Goal: Task Accomplishment & Management: Use online tool/utility

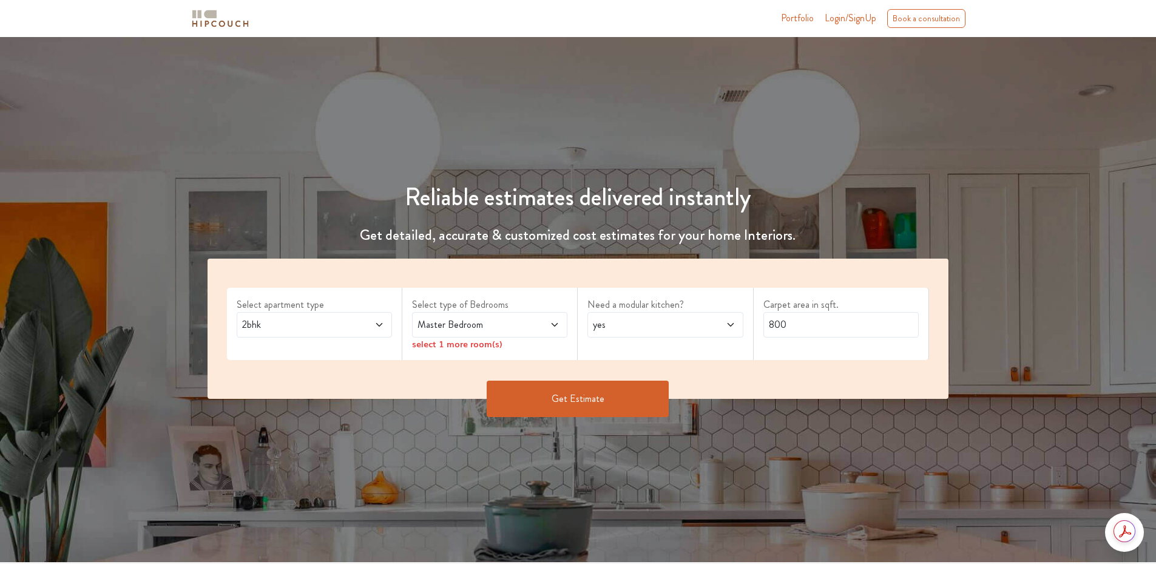
click at [279, 322] on span "2bhk" at bounding box center [294, 324] width 109 height 15
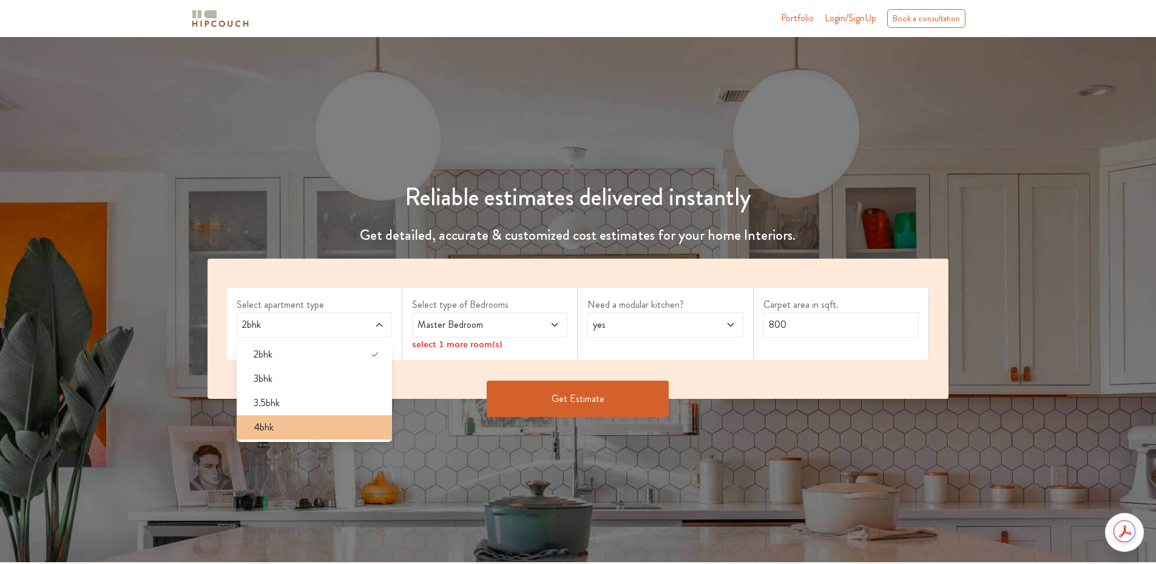
click at [293, 427] on div "4bhk" at bounding box center [318, 427] width 148 height 15
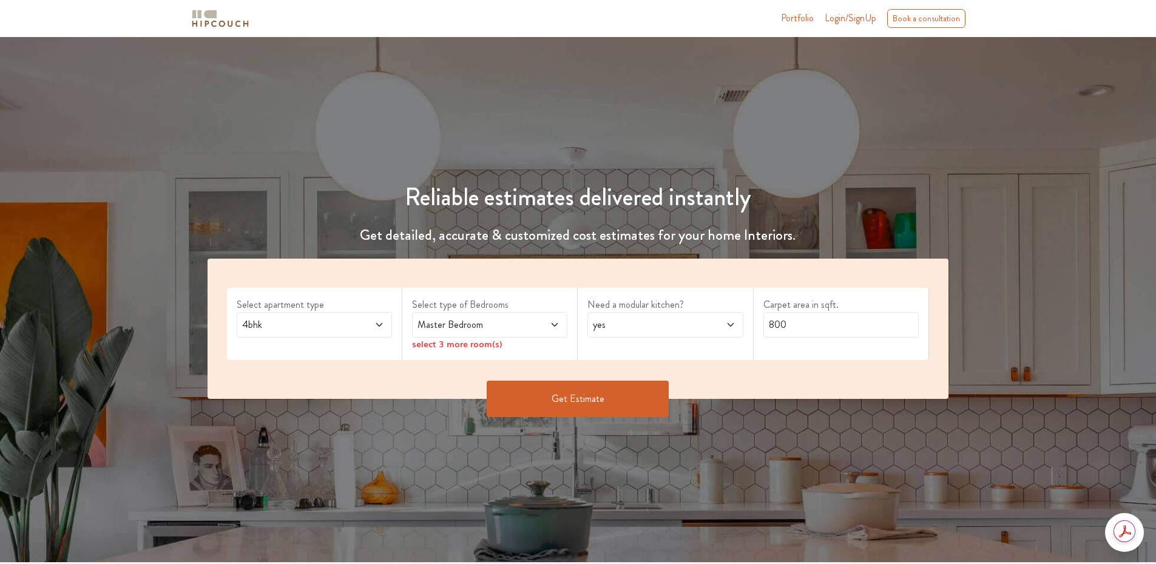
click at [481, 327] on span "Master Bedroom" at bounding box center [469, 324] width 109 height 15
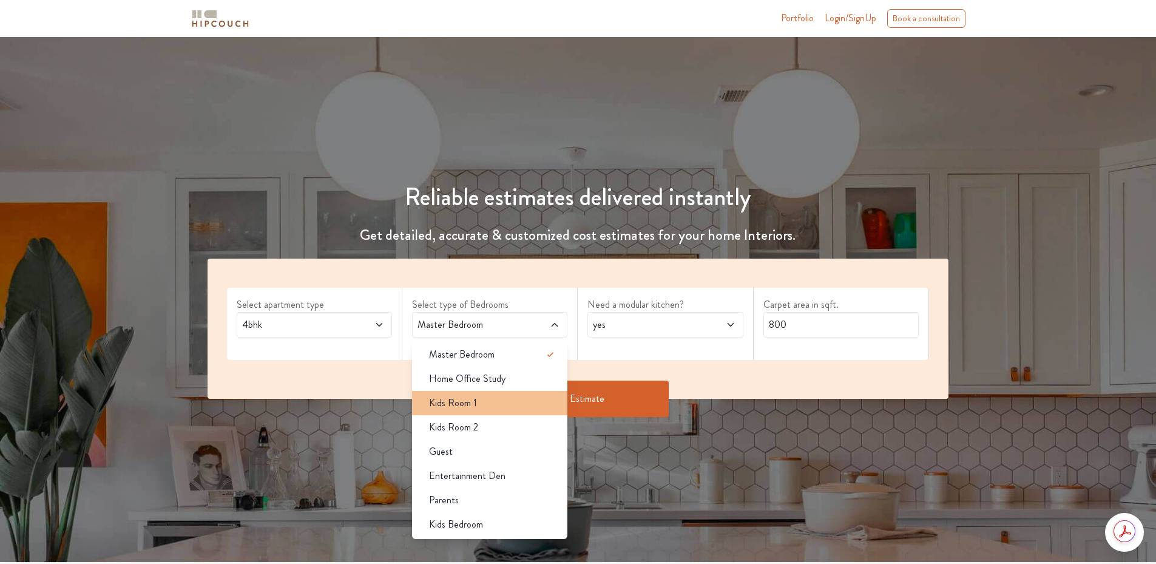
click at [483, 396] on div "Kids Room 1" at bounding box center [493, 403] width 148 height 15
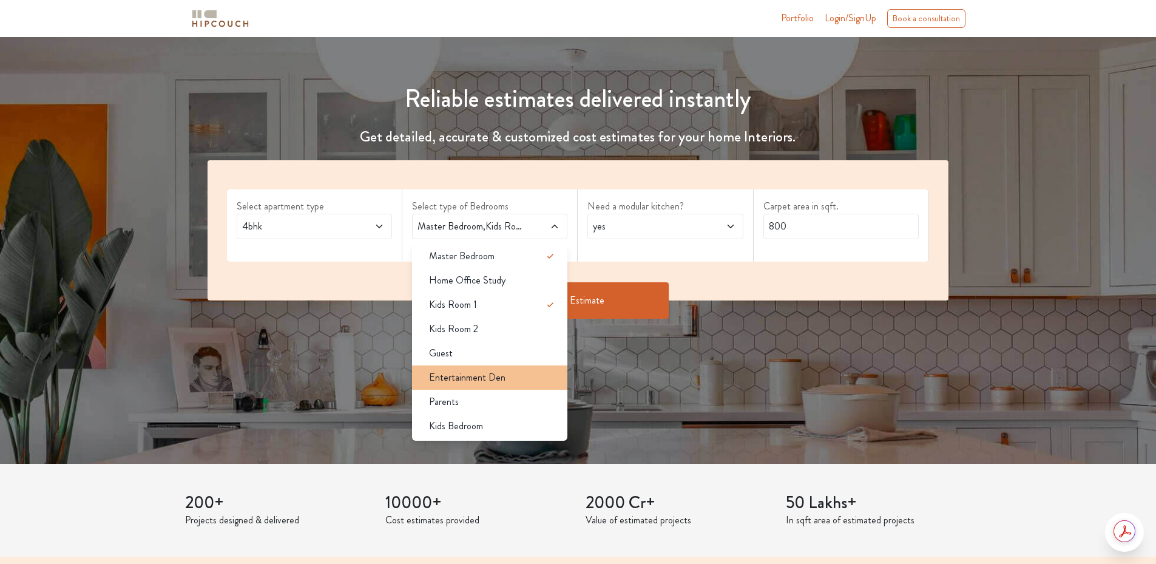
scroll to position [121, 0]
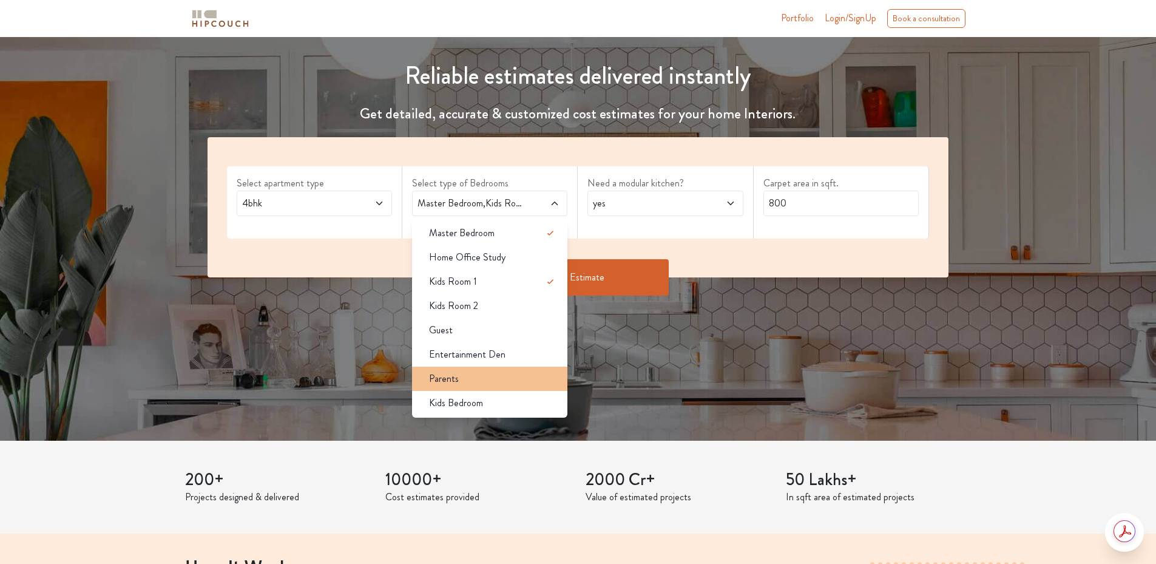
click at [489, 368] on li "Parents" at bounding box center [489, 379] width 155 height 24
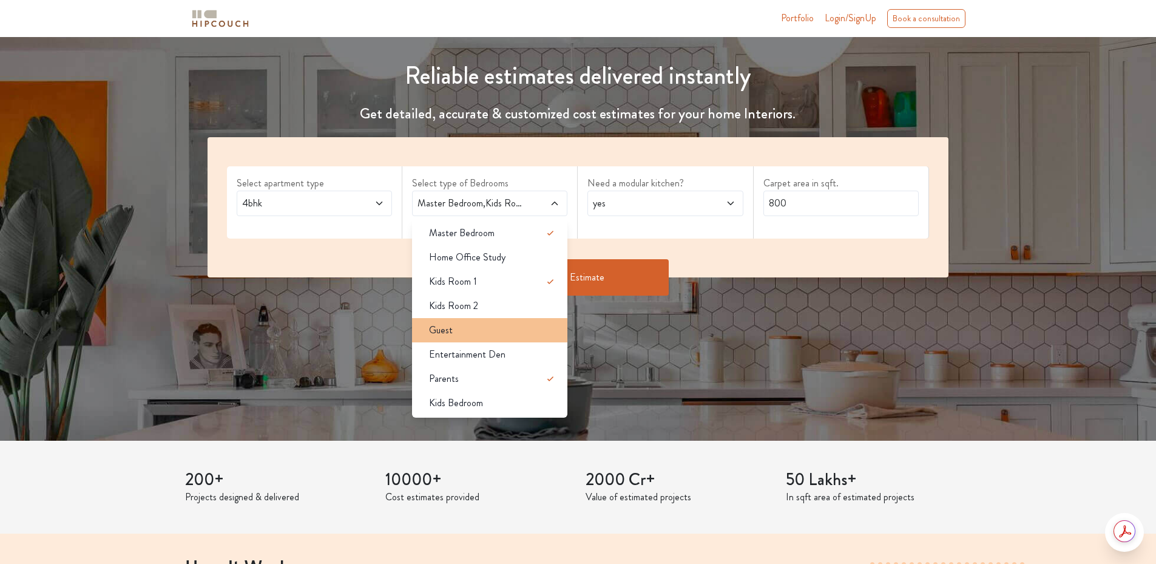
click at [508, 334] on div "Guest" at bounding box center [493, 330] width 148 height 15
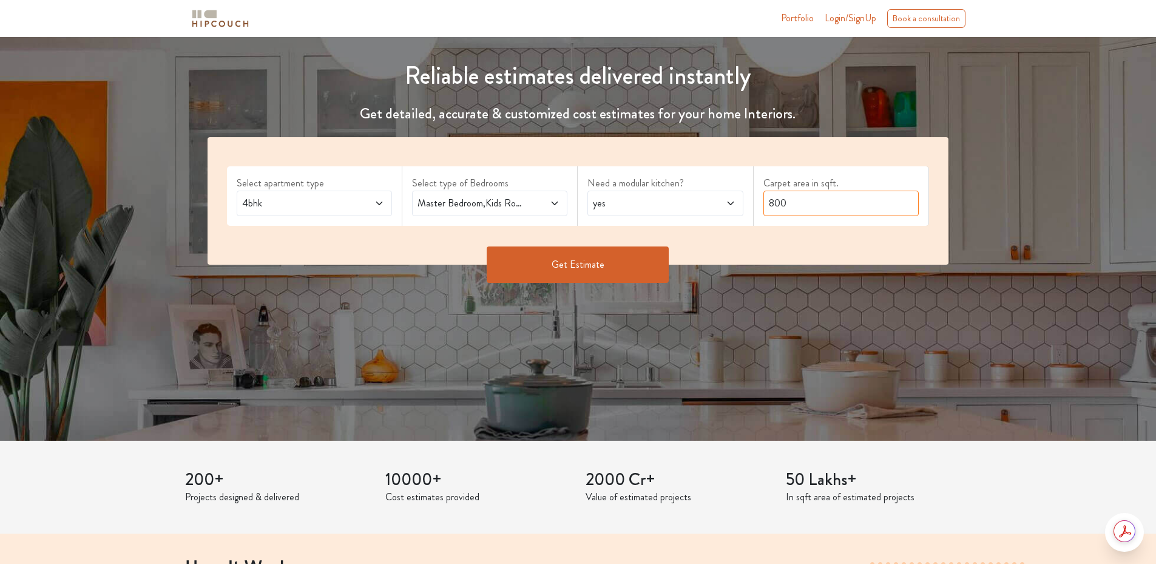
drag, startPoint x: 808, startPoint y: 203, endPoint x: 753, endPoint y: 208, distance: 54.8
click at [754, 208] on div "Carpet area in sqft. 800" at bounding box center [841, 195] width 175 height 59
type input "4000"
click at [589, 256] on button "Get Estimate" at bounding box center [578, 264] width 182 height 36
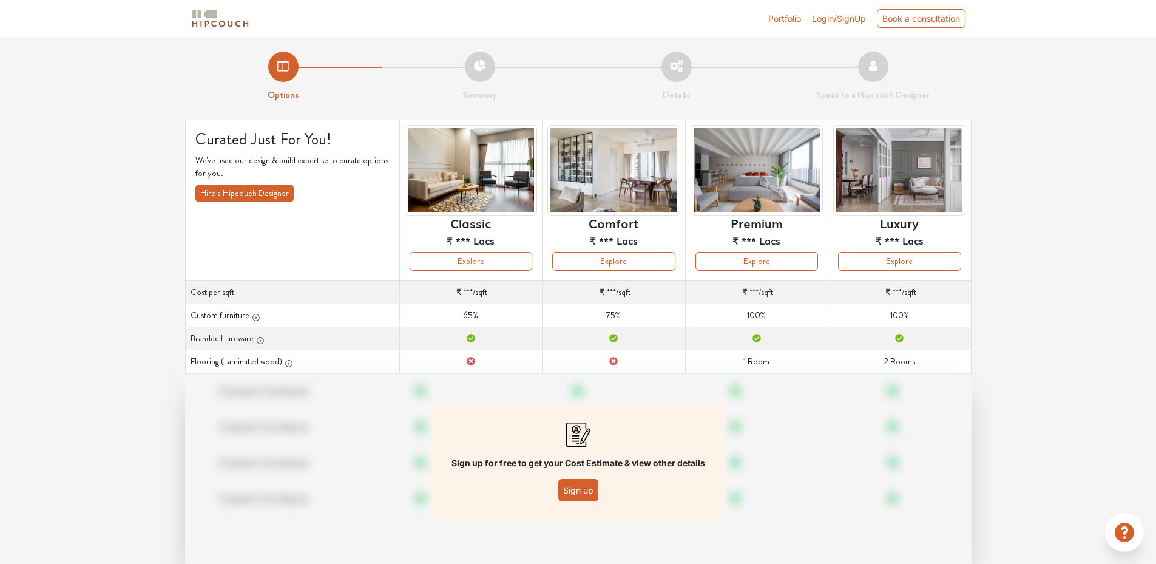
click at [584, 486] on button "Sign up" at bounding box center [578, 490] width 40 height 22
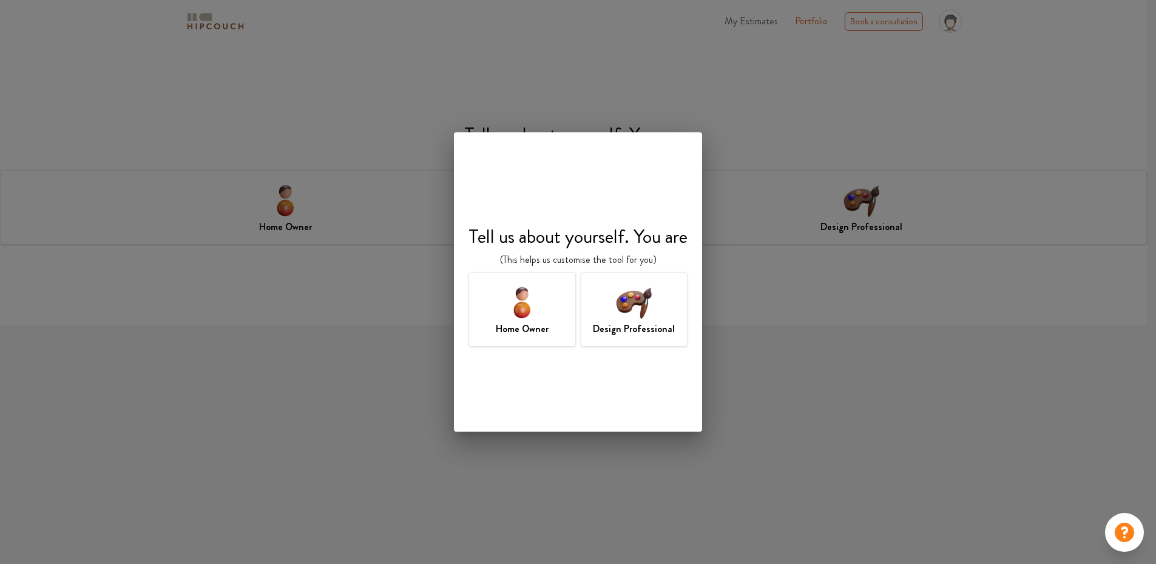
click at [644, 303] on img at bounding box center [633, 301] width 39 height 39
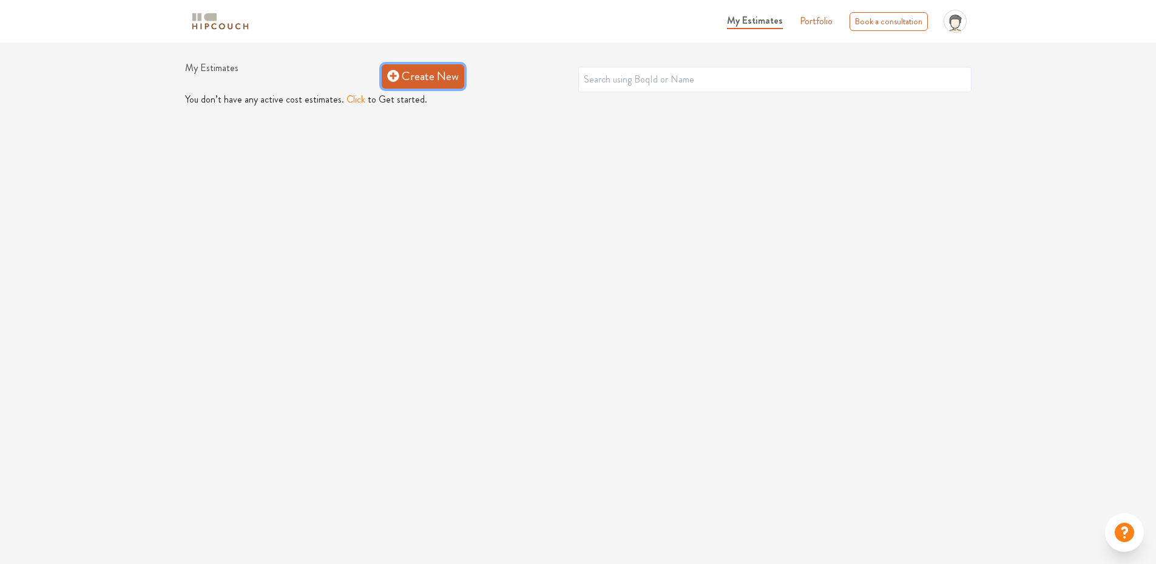
click at [397, 82] on link "Create New" at bounding box center [423, 76] width 83 height 24
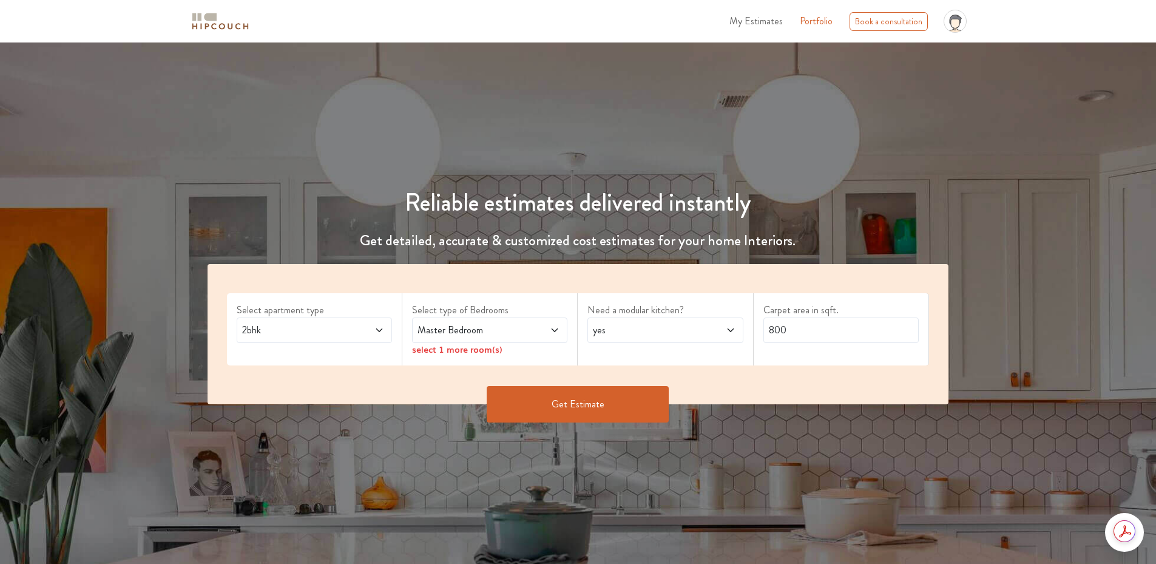
click at [361, 328] on span at bounding box center [366, 330] width 36 height 15
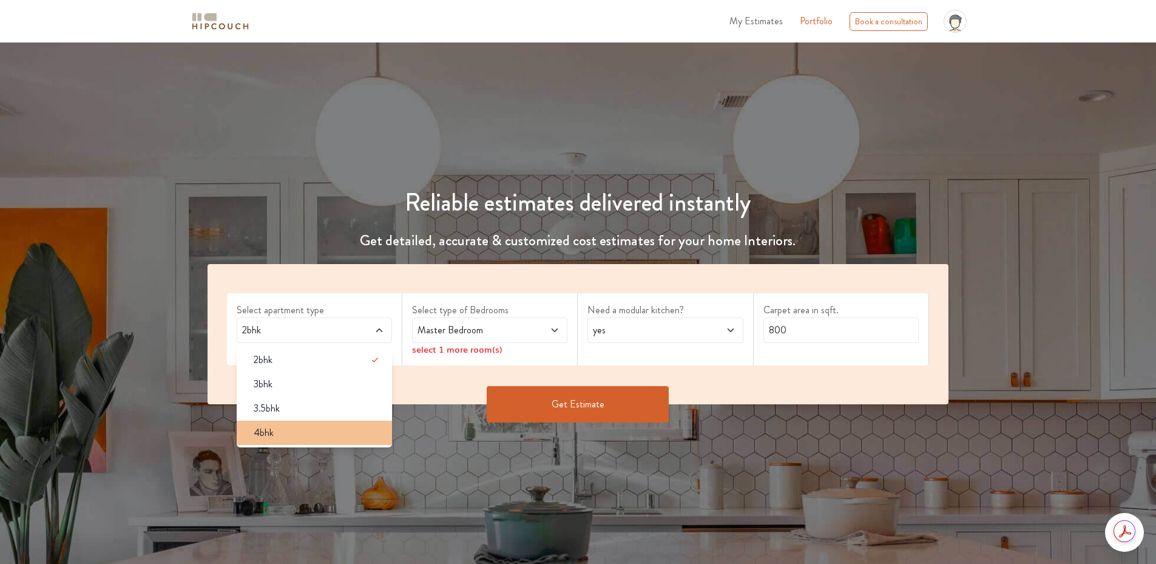
click at [296, 433] on div "4bhk" at bounding box center [318, 432] width 148 height 15
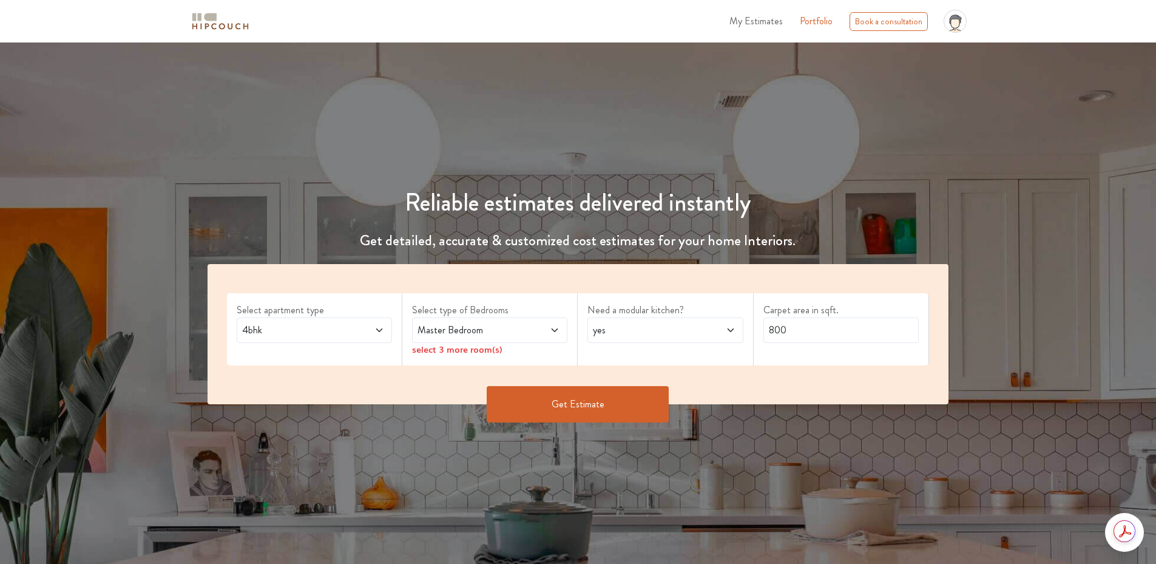
click at [472, 321] on div "Master Bedroom" at bounding box center [489, 329] width 155 height 25
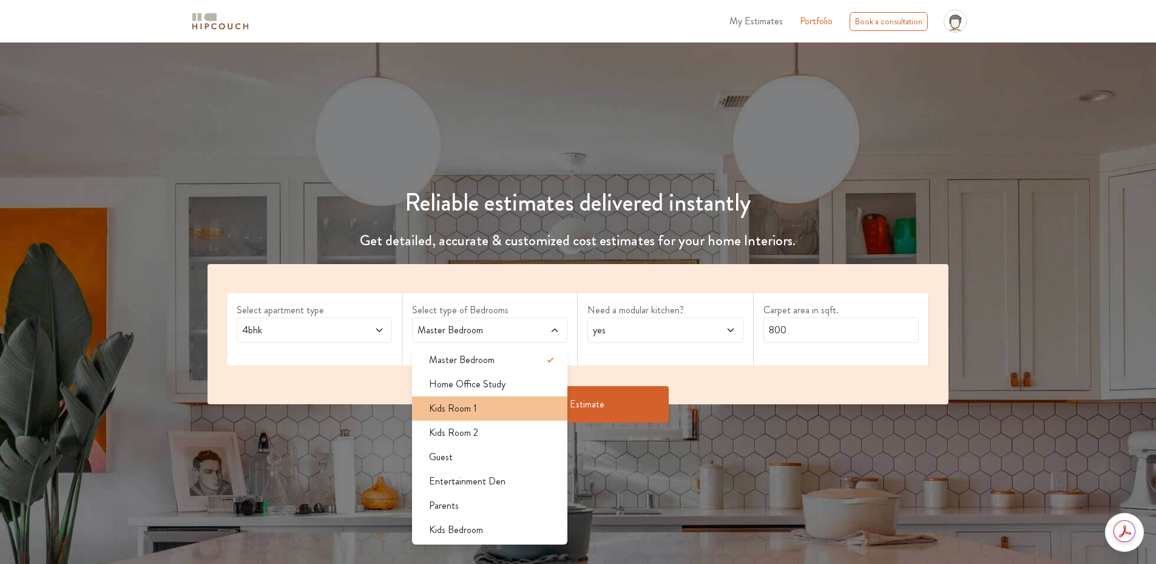
click at [491, 416] on li "Kids Room 1" at bounding box center [489, 408] width 155 height 24
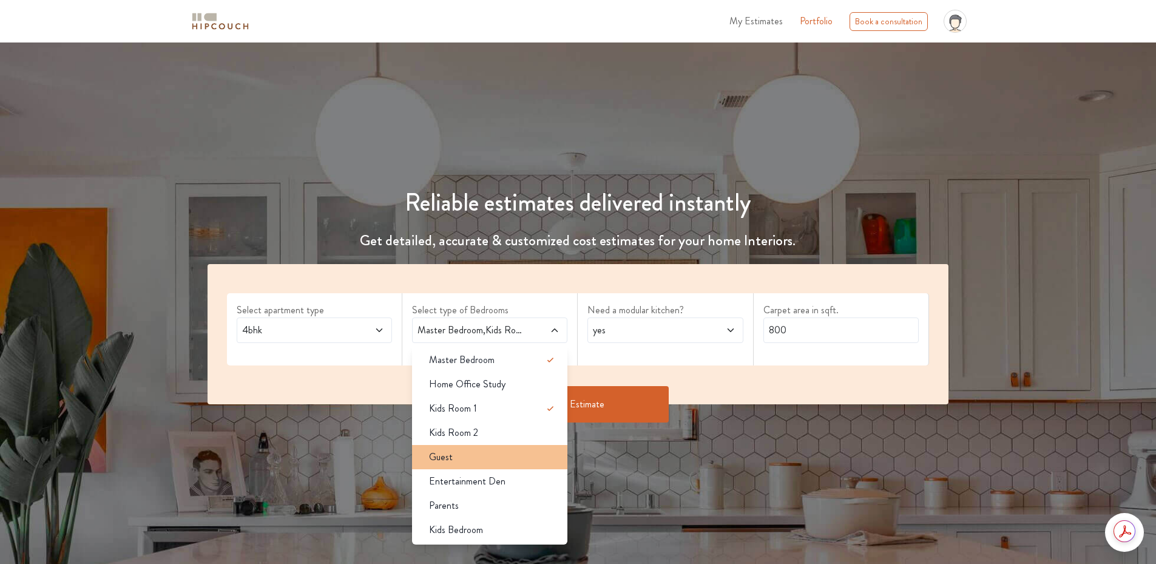
click at [470, 446] on li "Guest" at bounding box center [489, 457] width 155 height 24
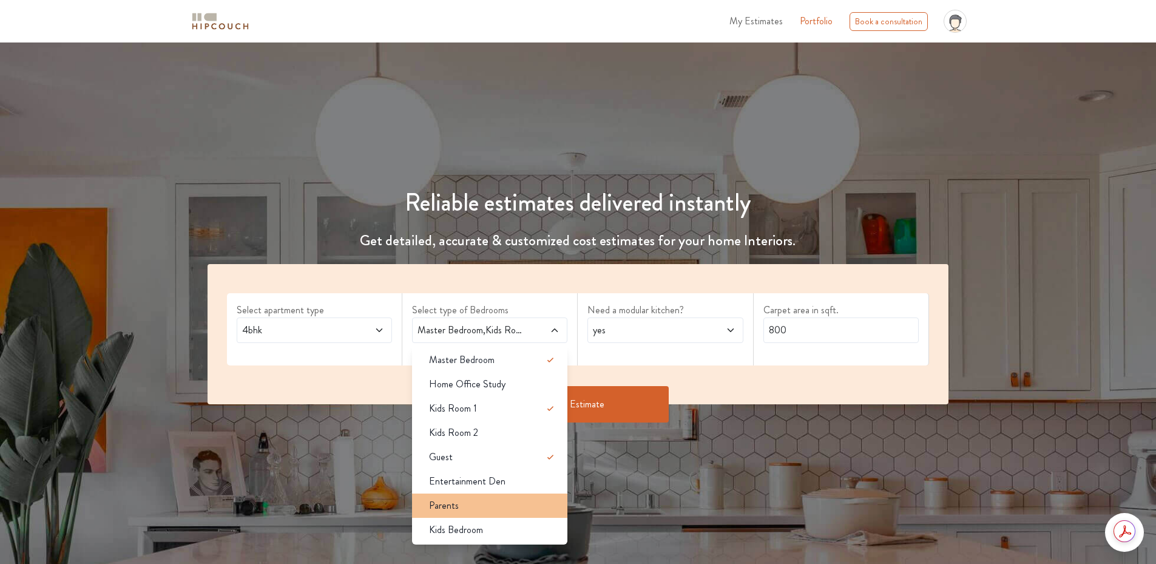
click at [463, 504] on div "Parents" at bounding box center [493, 505] width 148 height 15
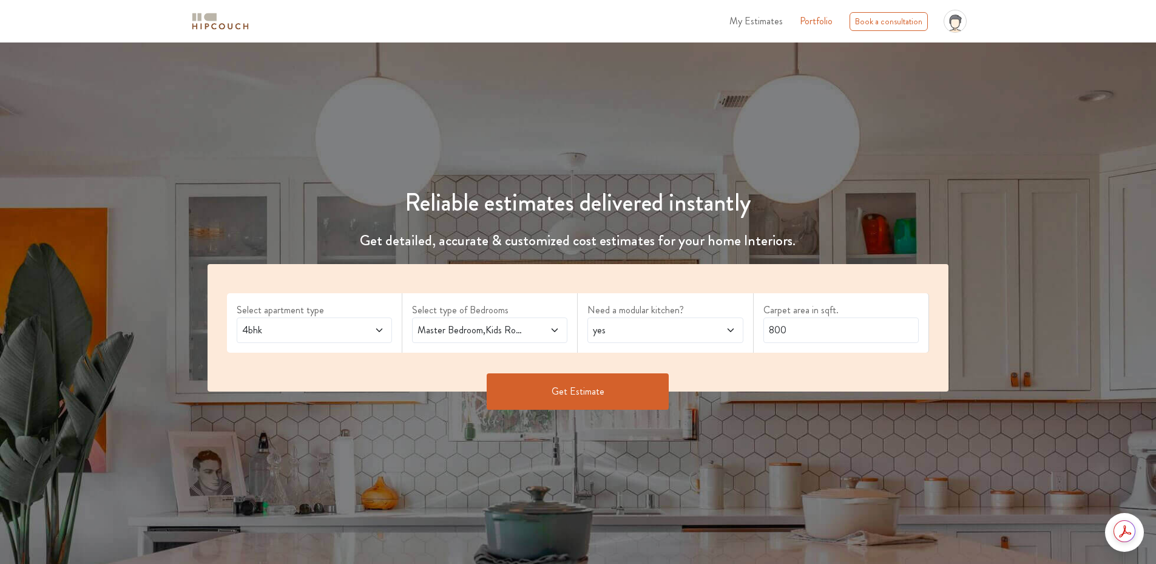
click at [498, 325] on span "Master Bedroom,Kids Room 1,Guest,Parents" at bounding box center [469, 330] width 109 height 15
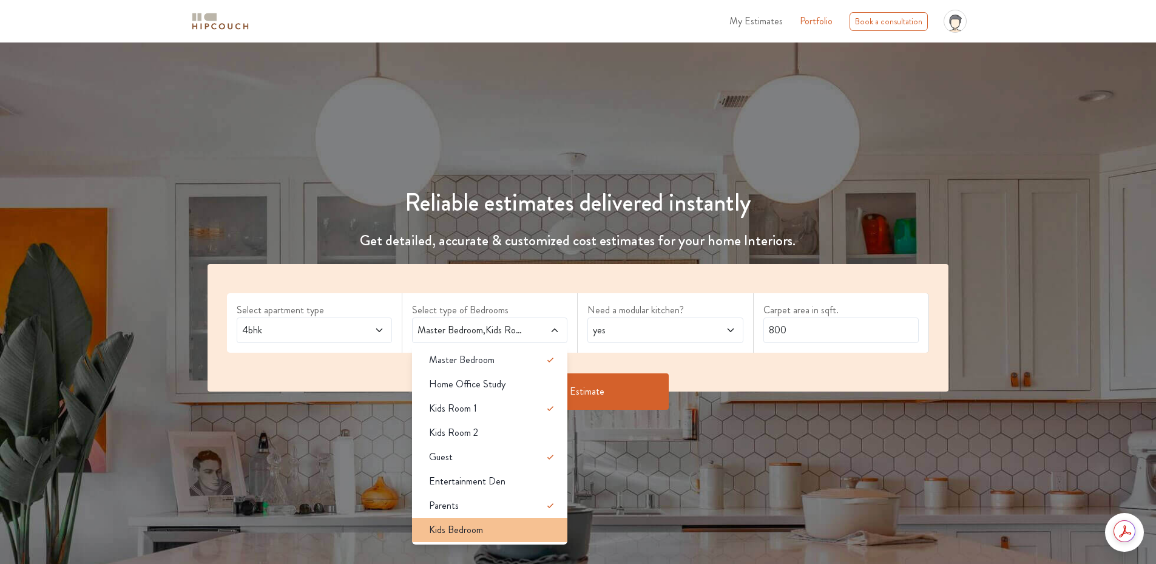
click at [476, 532] on span "Kids Bedroom" at bounding box center [456, 530] width 54 height 15
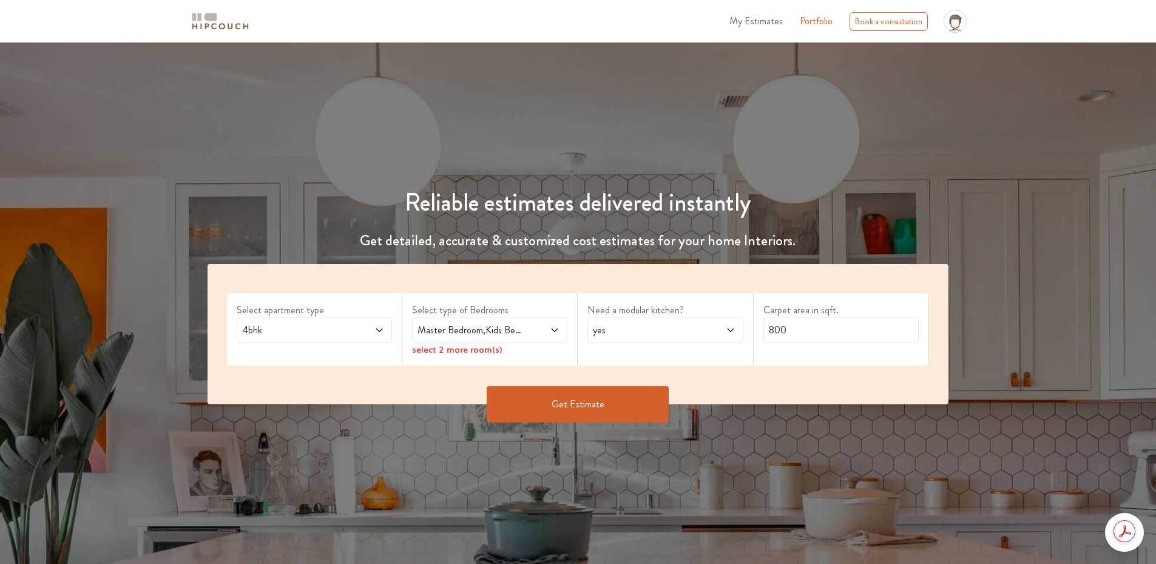
click at [480, 316] on label "Select type of Bedrooms" at bounding box center [489, 310] width 155 height 15
click at [498, 335] on span "Master Bedroom,Kids Bedroom" at bounding box center [469, 330] width 109 height 15
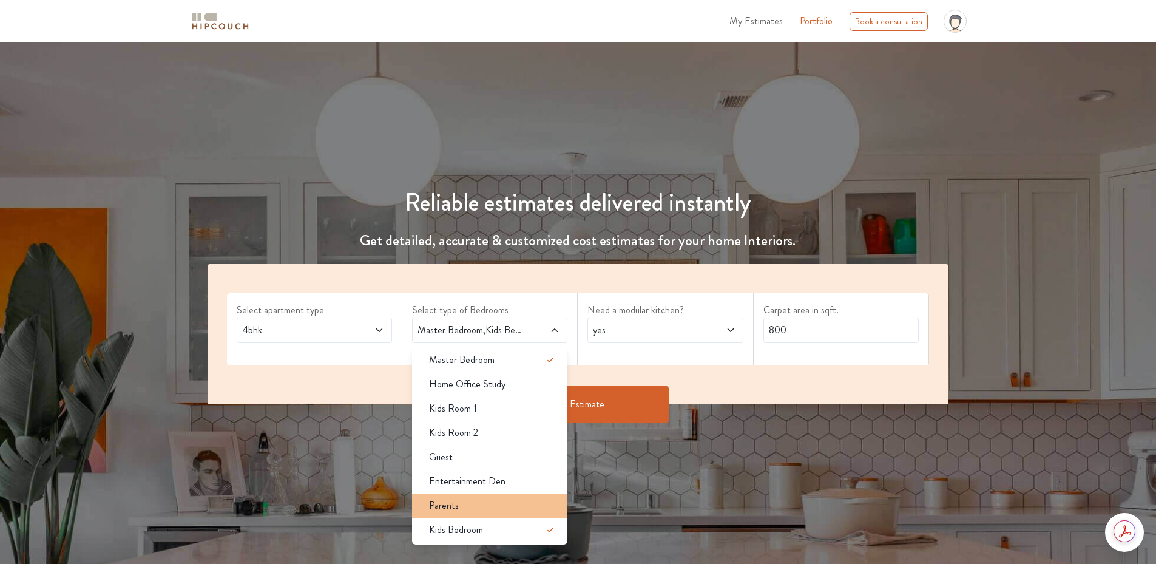
click at [490, 503] on div "Parents" at bounding box center [493, 505] width 148 height 15
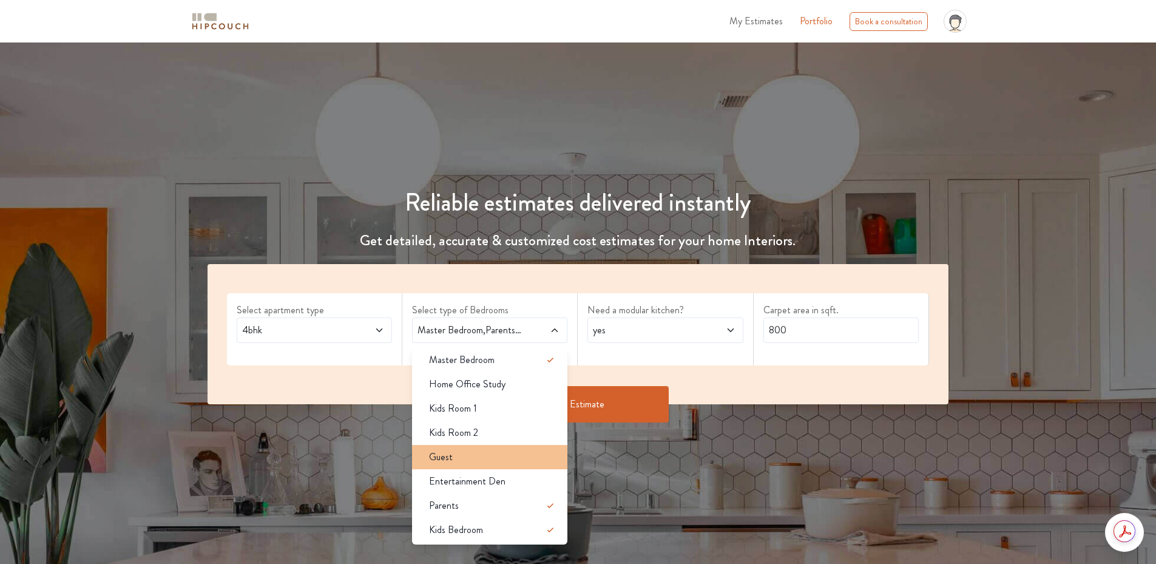
click at [484, 459] on div "Guest" at bounding box center [493, 457] width 148 height 15
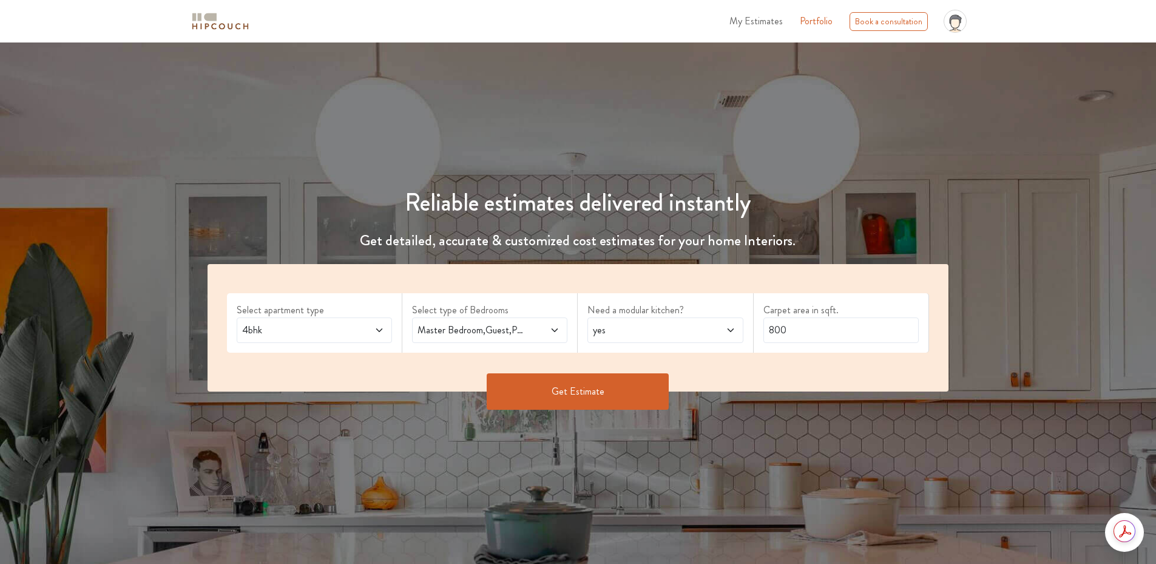
click at [646, 340] on div "yes" at bounding box center [665, 329] width 155 height 25
drag, startPoint x: 804, startPoint y: 328, endPoint x: 763, endPoint y: 331, distance: 40.8
click at [764, 331] on input "800" at bounding box center [841, 329] width 155 height 25
type input "4000"
click at [608, 376] on button "Get Estimate" at bounding box center [578, 391] width 182 height 36
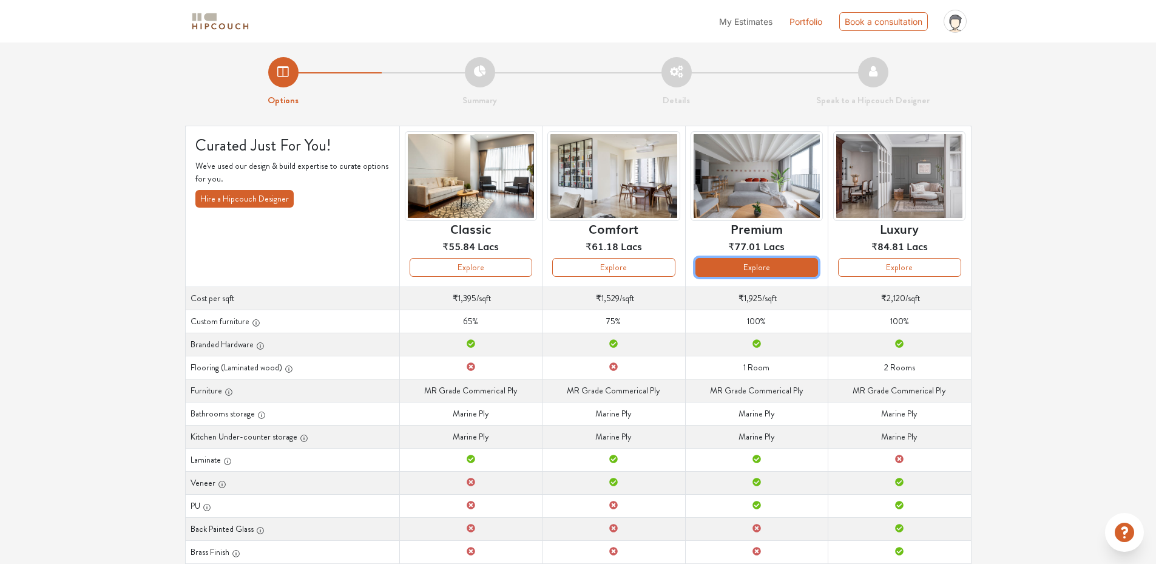
click at [779, 274] on button "Explore" at bounding box center [757, 267] width 123 height 19
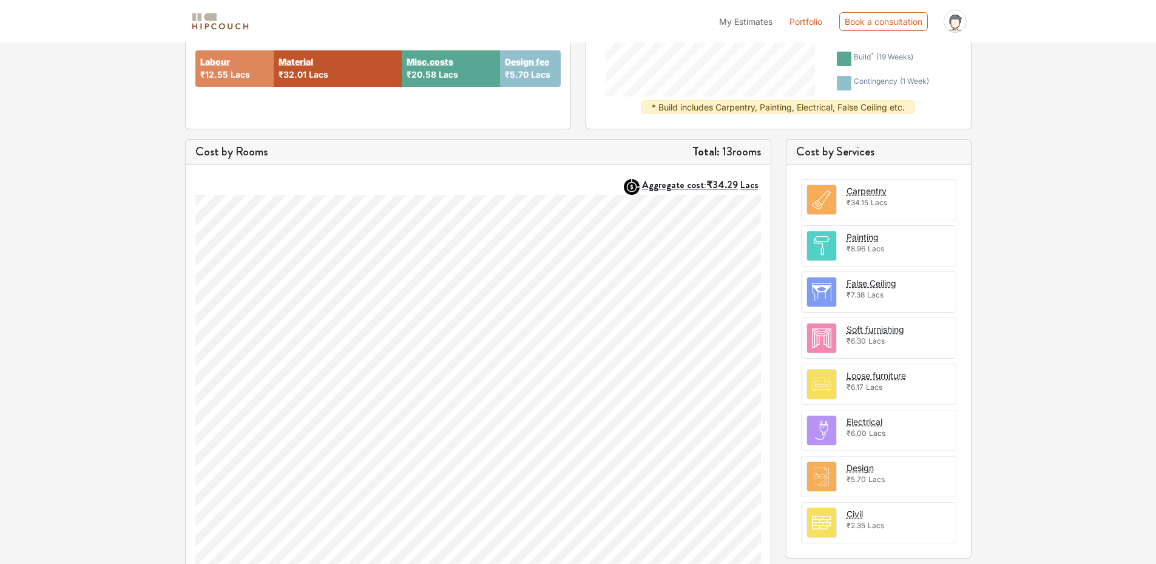
scroll to position [336, 0]
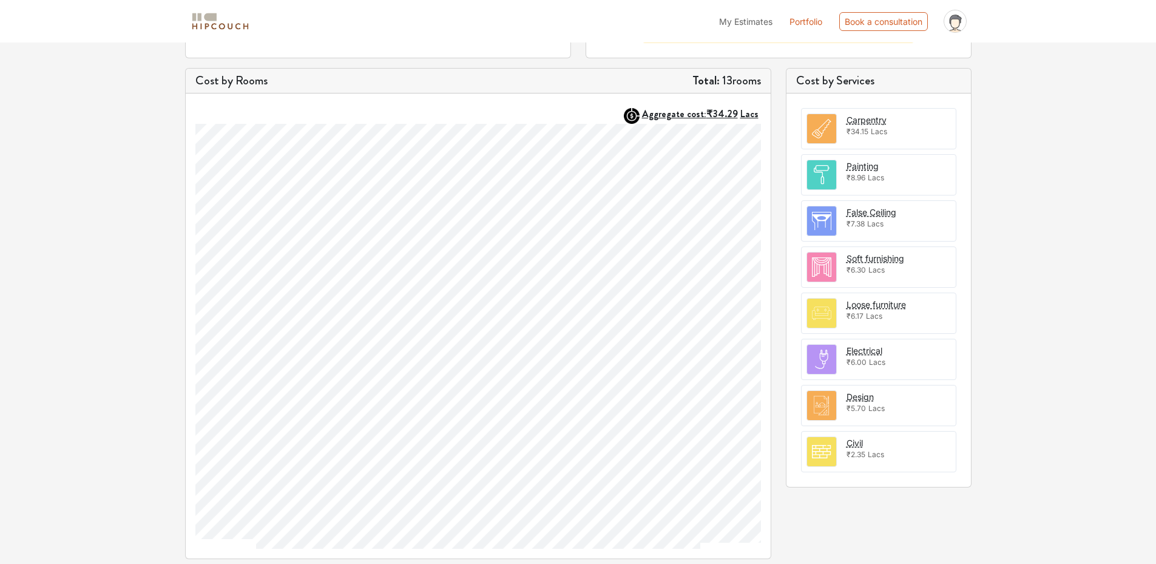
click at [827, 360] on img at bounding box center [821, 359] width 29 height 29
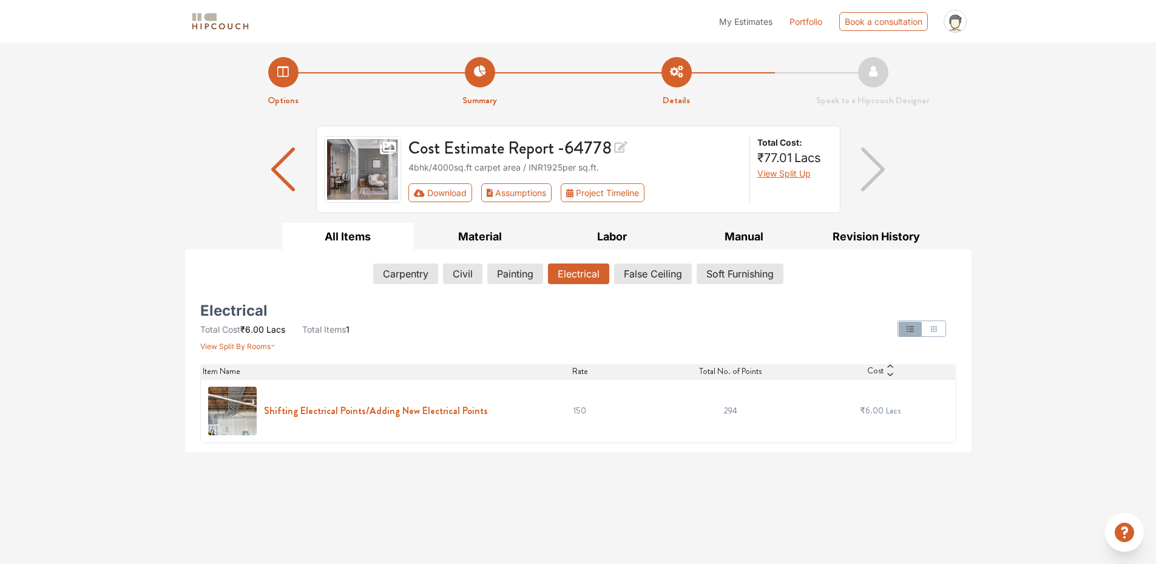
click at [461, 405] on h6 "Shifting Electrical Points/Adding New Electrical Points" at bounding box center [376, 411] width 224 height 12
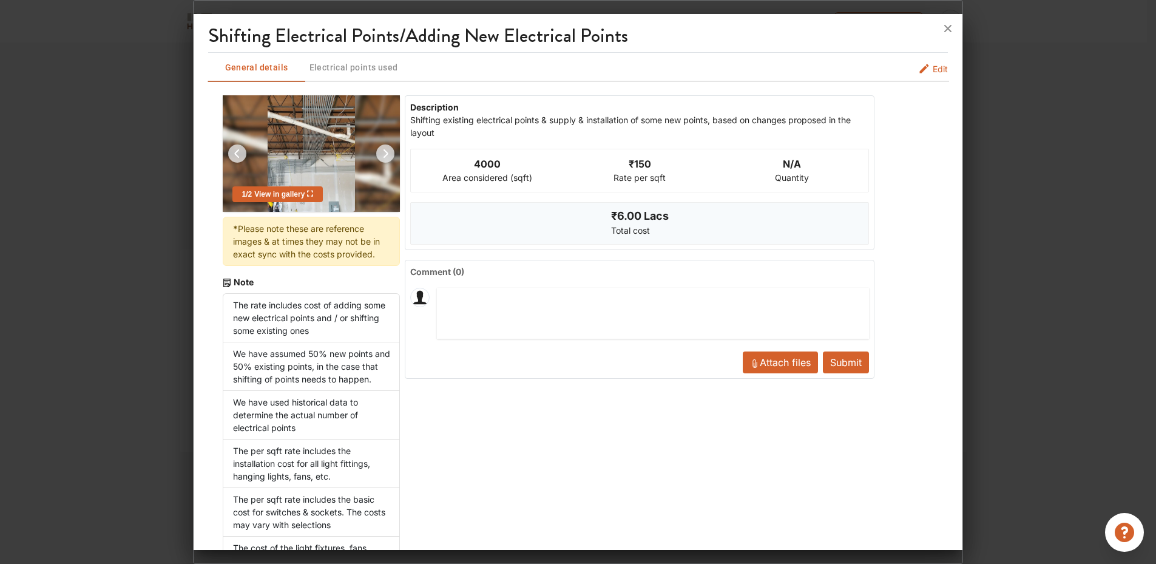
click at [363, 320] on li "The rate includes cost of adding some new electrical points and / or shifting s…" at bounding box center [312, 317] width 178 height 49
click at [344, 357] on li "We have assumed 50% new points and 50% existing points, in the case that shifti…" at bounding box center [312, 366] width 178 height 49
